Goal: Consume media (video, audio)

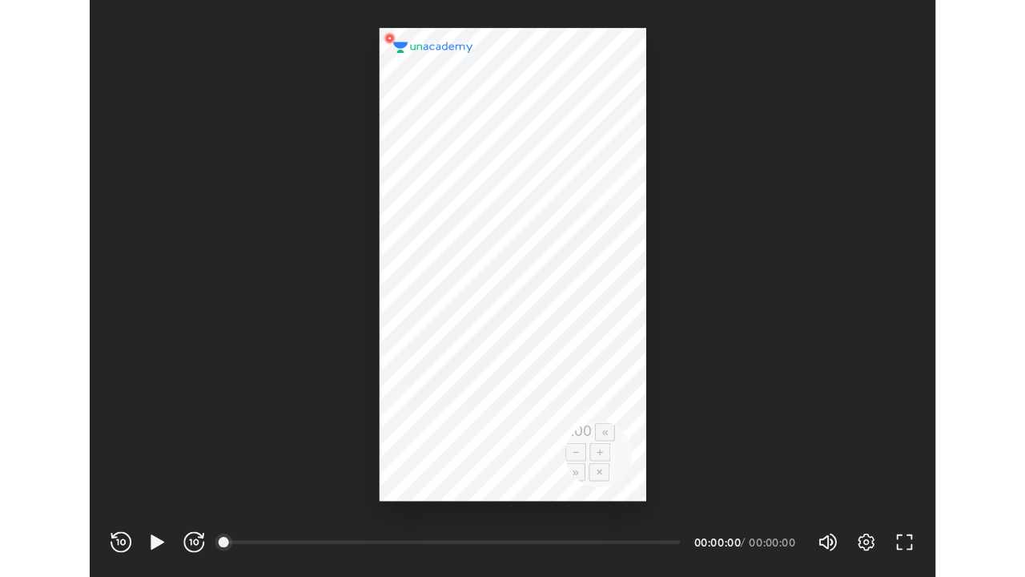
scroll to position [531, 778]
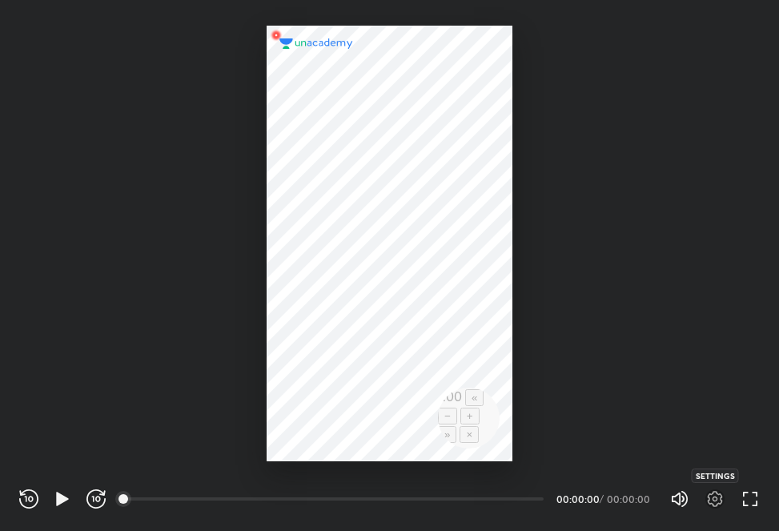
click at [718, 505] on icon "button" at bounding box center [715, 498] width 19 height 19
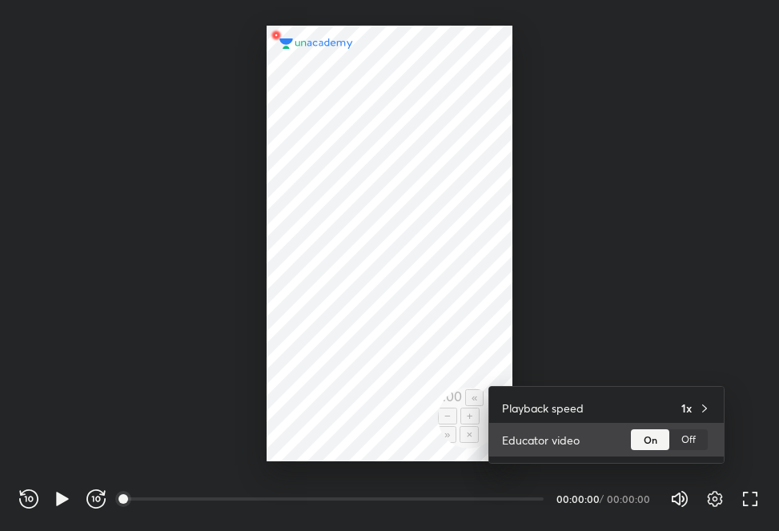
click at [697, 449] on div "Off" at bounding box center [689, 439] width 38 height 21
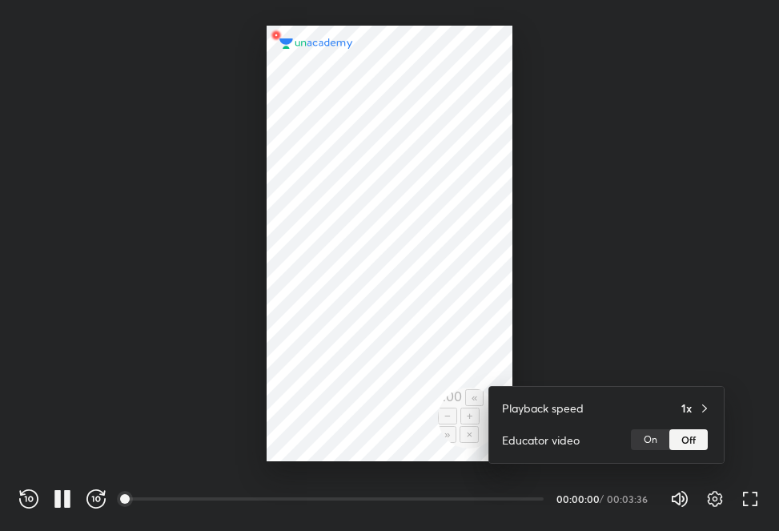
click at [750, 408] on div at bounding box center [389, 265] width 779 height 531
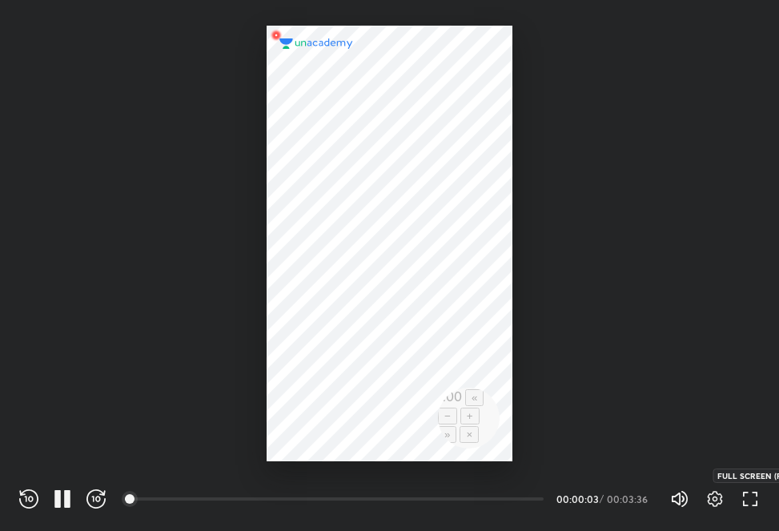
click at [750, 498] on icon "button" at bounding box center [750, 498] width 19 height 19
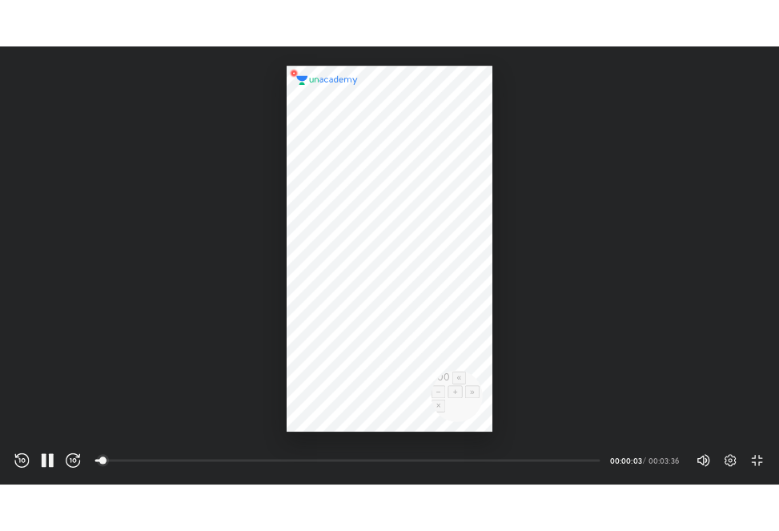
scroll to position [577, 1025]
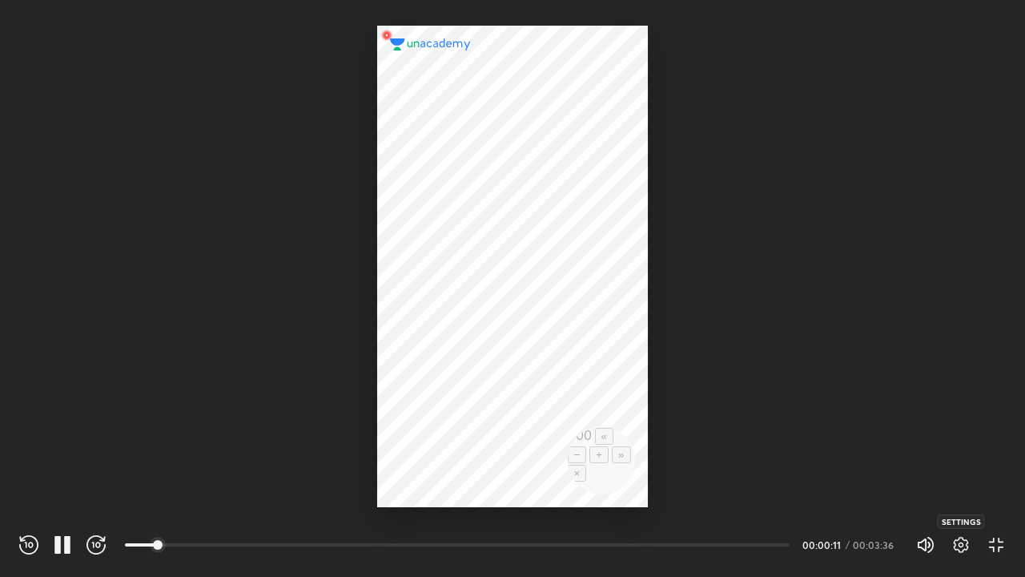
click at [778, 530] on icon "button" at bounding box center [962, 545] width 6 height 6
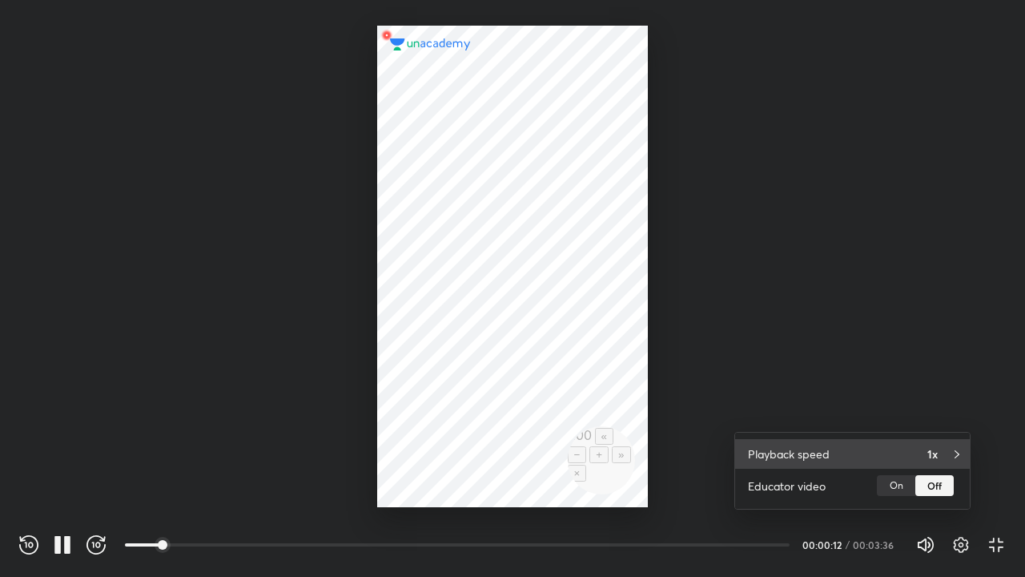
click at [778, 455] on div "1x" at bounding box center [942, 453] width 30 height 17
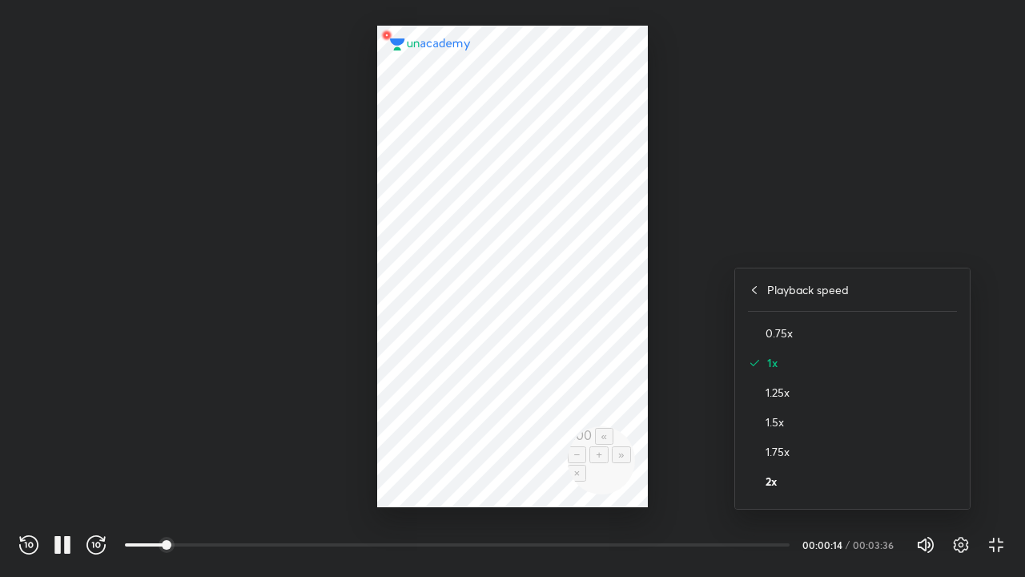
click at [766, 480] on h4 "2x" at bounding box center [861, 481] width 191 height 17
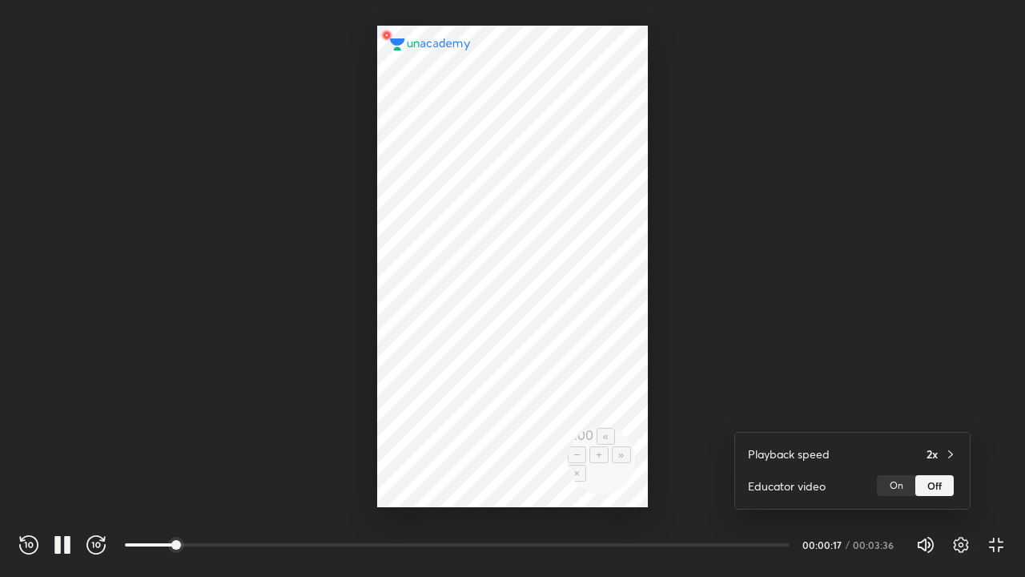
click at [778, 530] on div at bounding box center [512, 288] width 1025 height 577
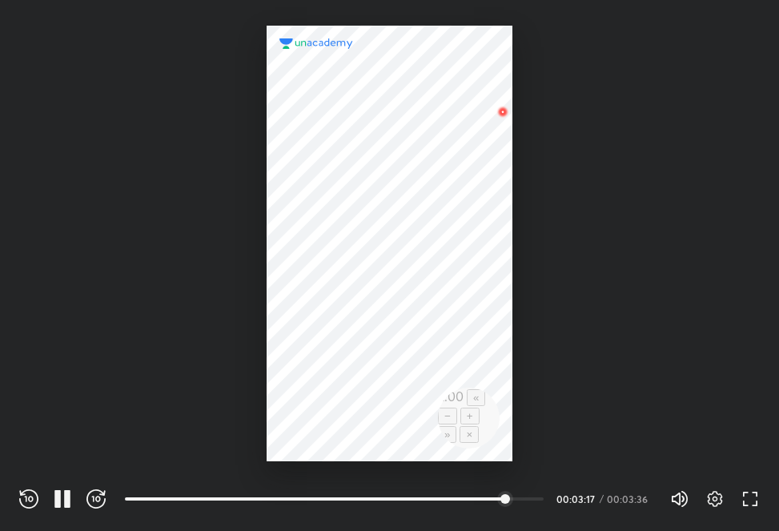
scroll to position [531, 778]
click at [57, 498] on icon "button" at bounding box center [57, 499] width 6 height 18
click at [62, 501] on icon "button" at bounding box center [62, 499] width 12 height 14
